Goal: Task Accomplishment & Management: Manage account settings

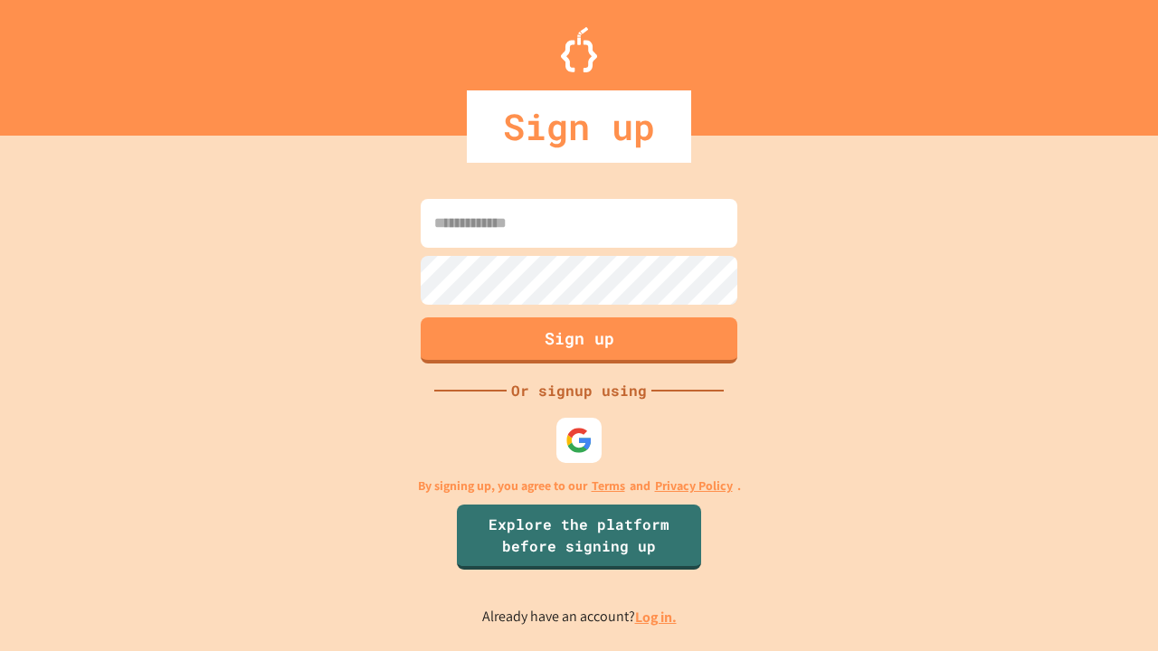
click at [657, 617] on link "Log in." at bounding box center [656, 617] width 42 height 19
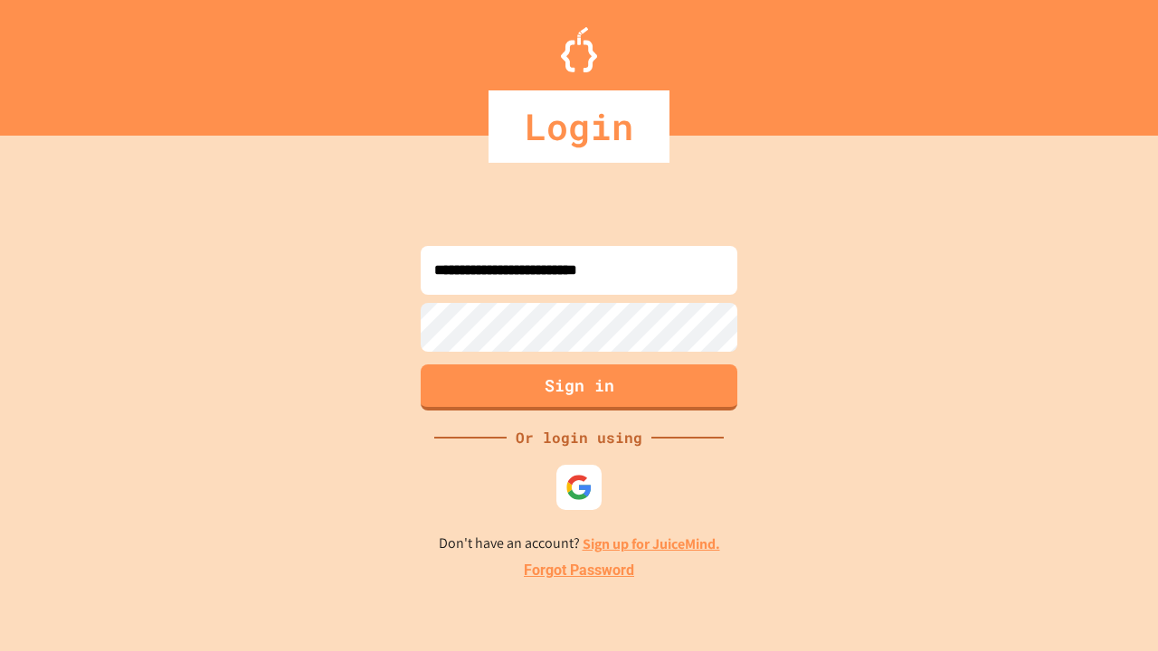
type input "**********"
